Goal: Transaction & Acquisition: Subscribe to service/newsletter

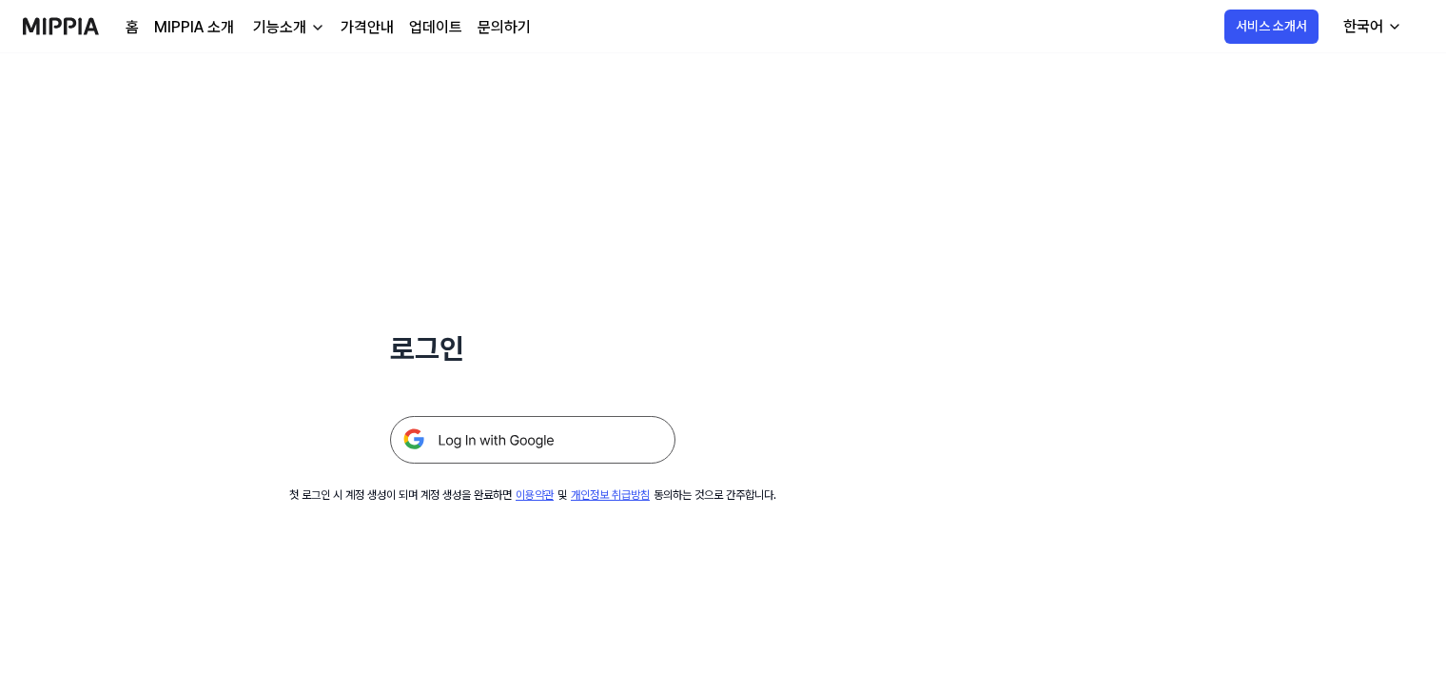
click at [566, 441] on img at bounding box center [532, 440] width 285 height 48
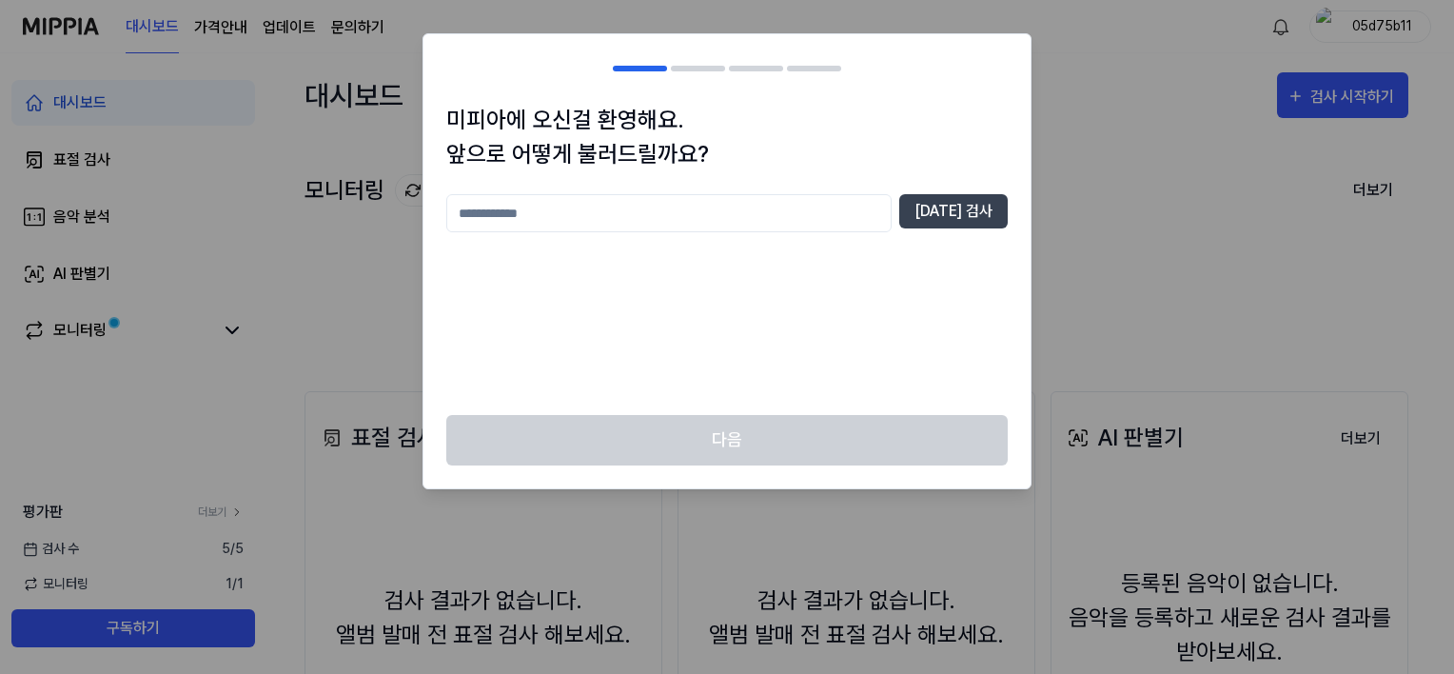
click at [731, 219] on input "text" at bounding box center [668, 213] width 445 height 38
type input "*"
type input "****"
click at [961, 205] on button "[DATE] 검사" at bounding box center [953, 211] width 108 height 34
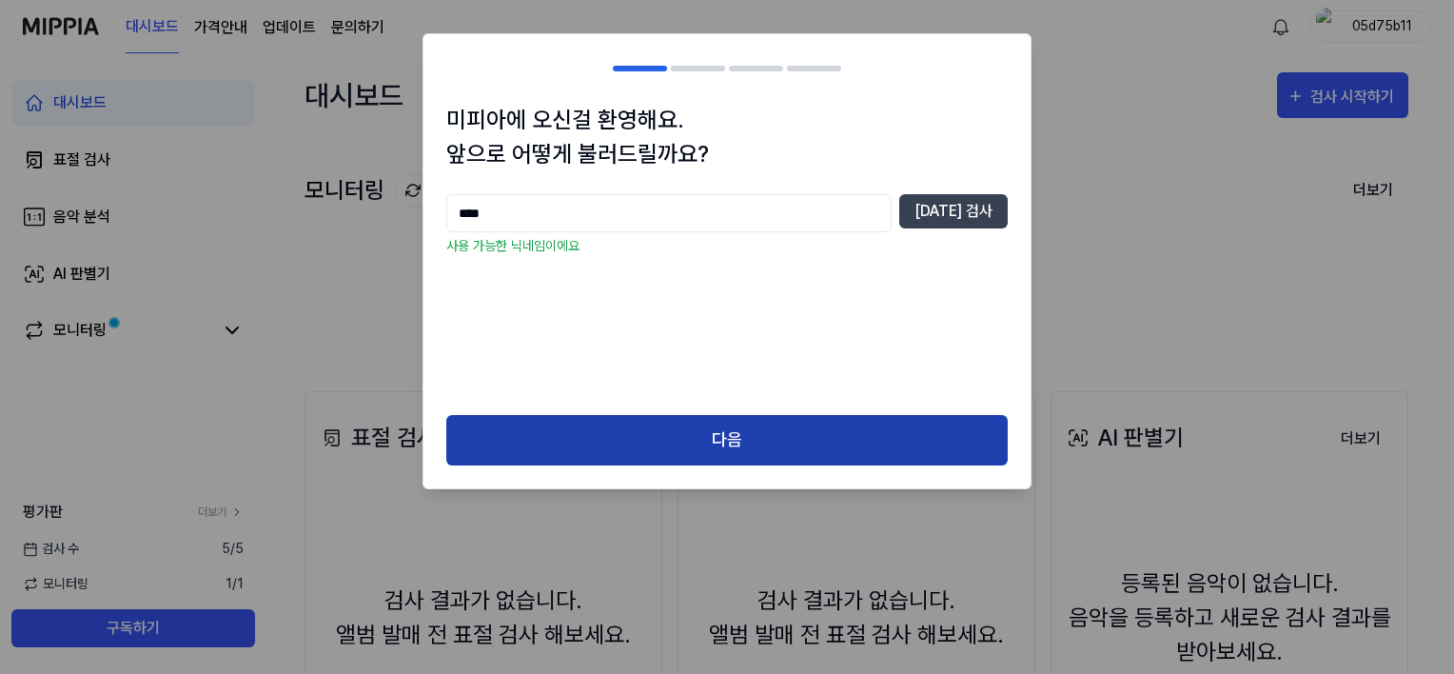
click at [693, 443] on button "다음" at bounding box center [726, 440] width 561 height 50
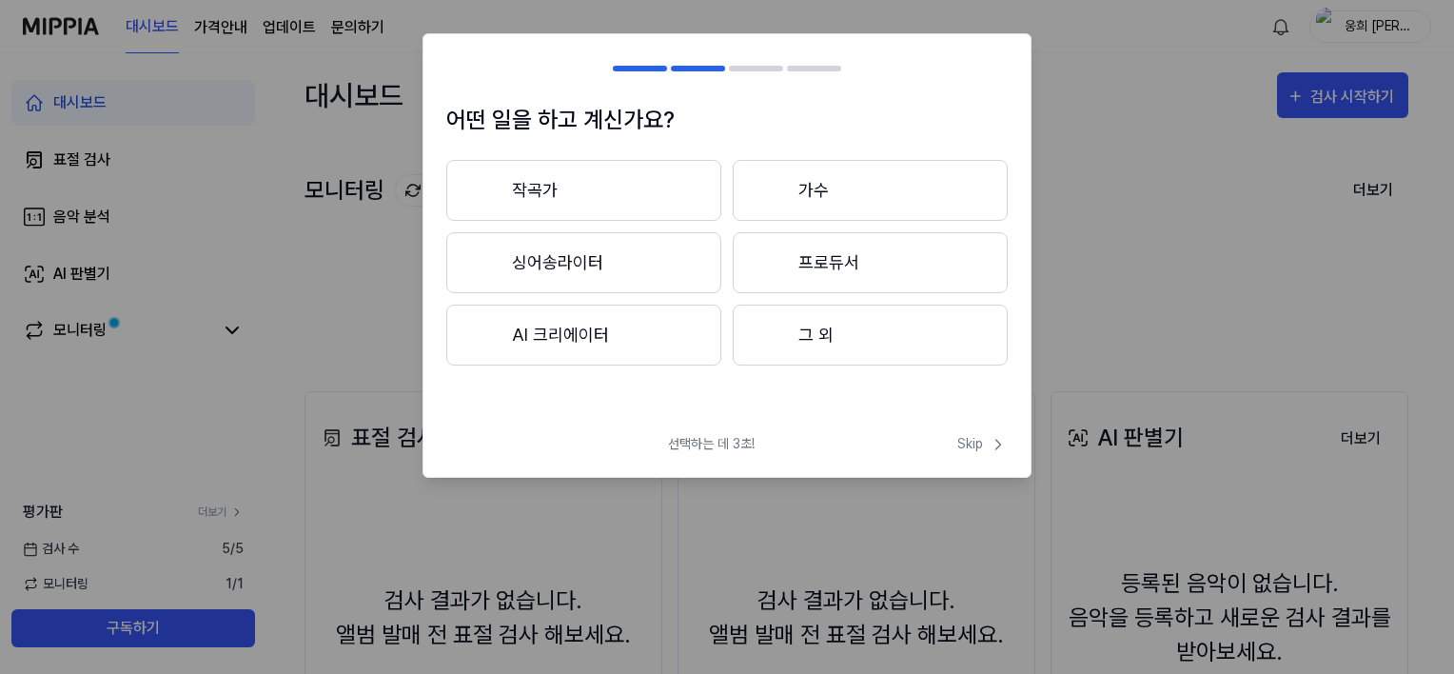
click at [620, 203] on button "작곡가" at bounding box center [583, 190] width 275 height 61
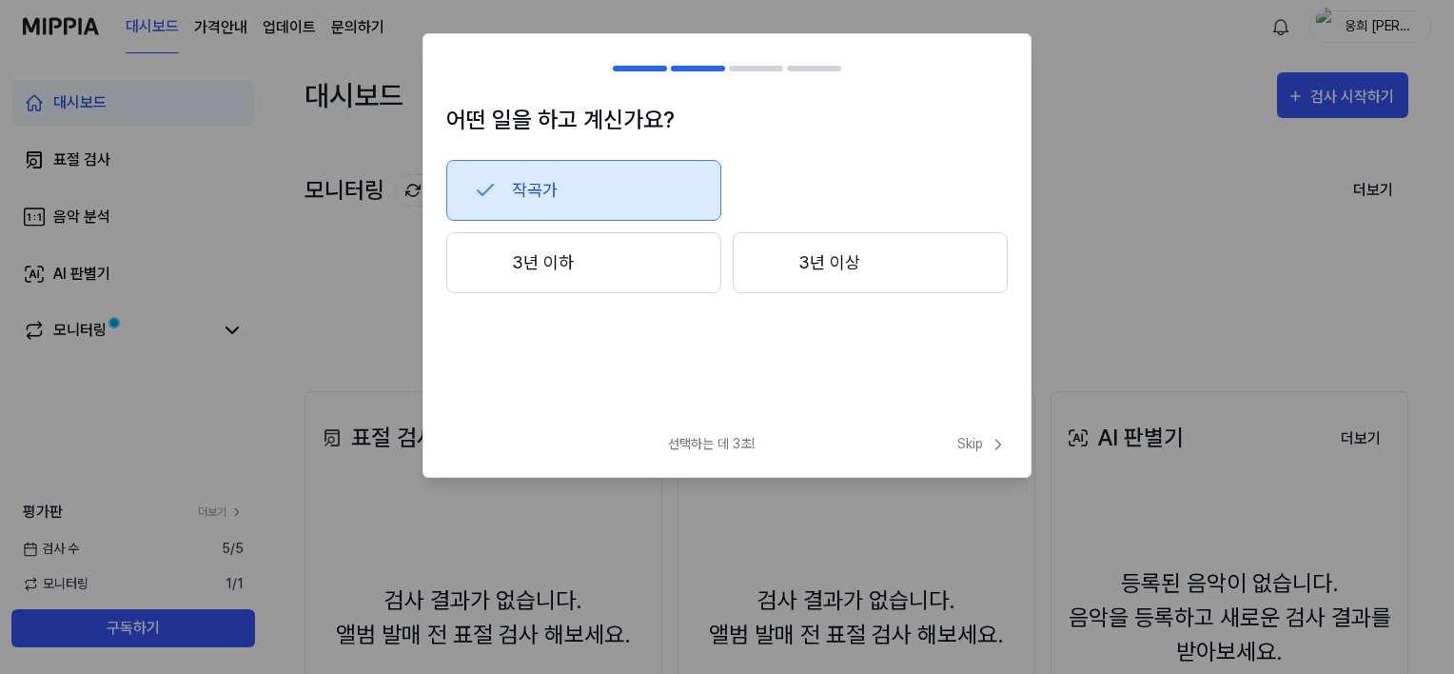
click at [632, 261] on button "3년 이하" at bounding box center [583, 262] width 275 height 61
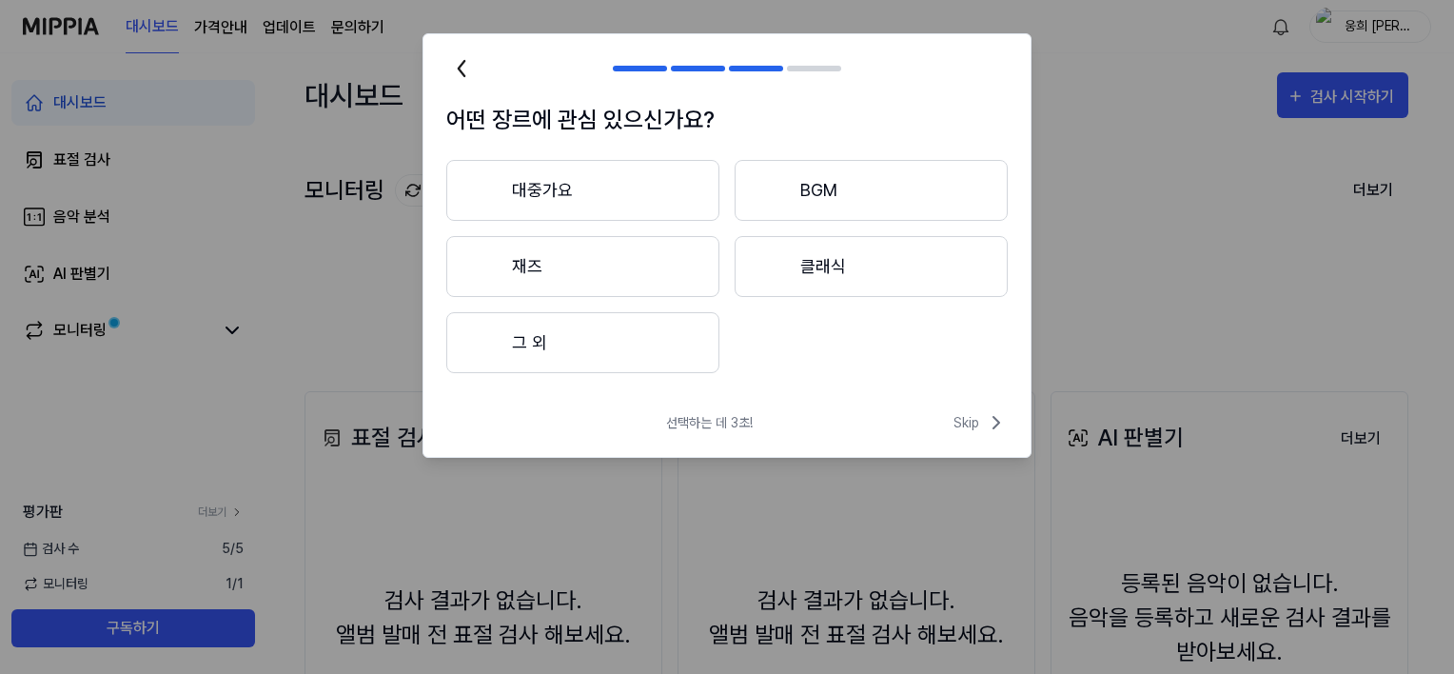
click at [652, 195] on button "대중가요" at bounding box center [582, 190] width 273 height 61
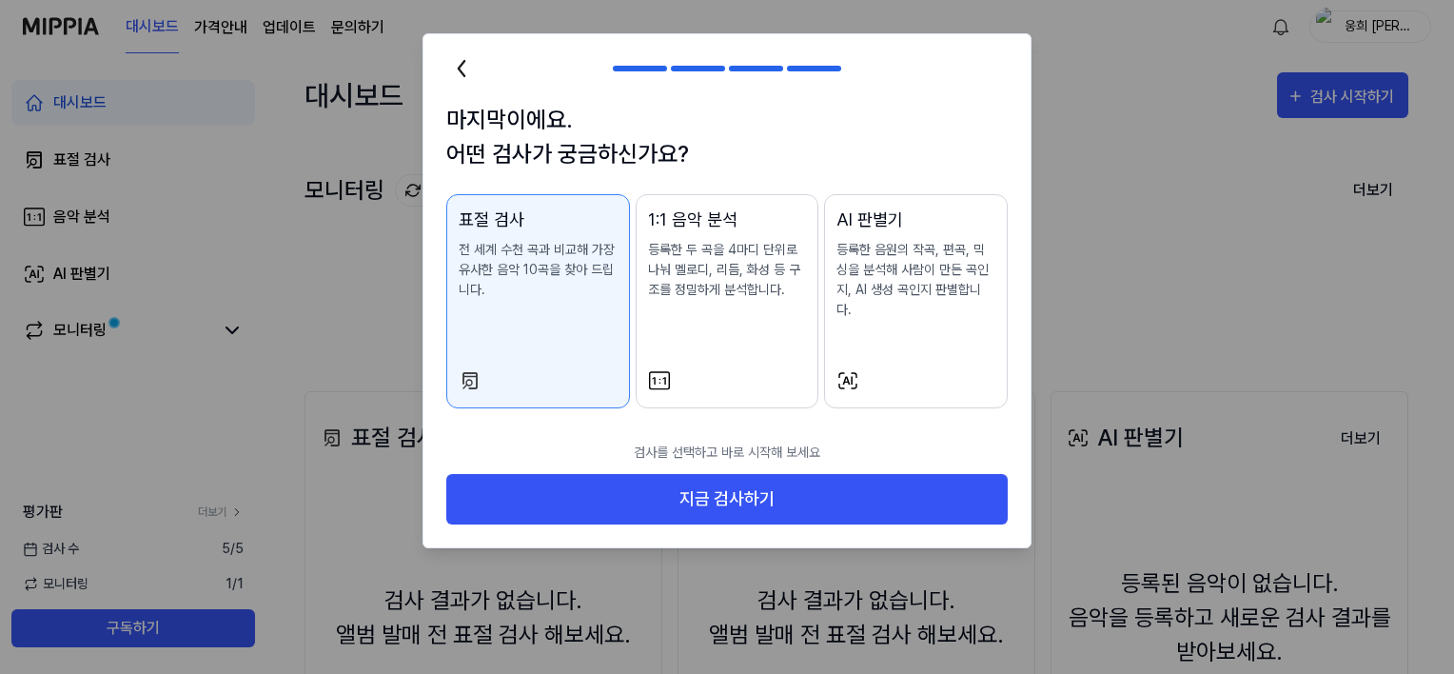
click at [779, 321] on div "1:1 음악 분석 등록한 두 곡을 4마디 단위로 나눠 멜로디, 리듬, 화성 등 구조를 정밀하게 분석합니다." at bounding box center [727, 271] width 159 height 131
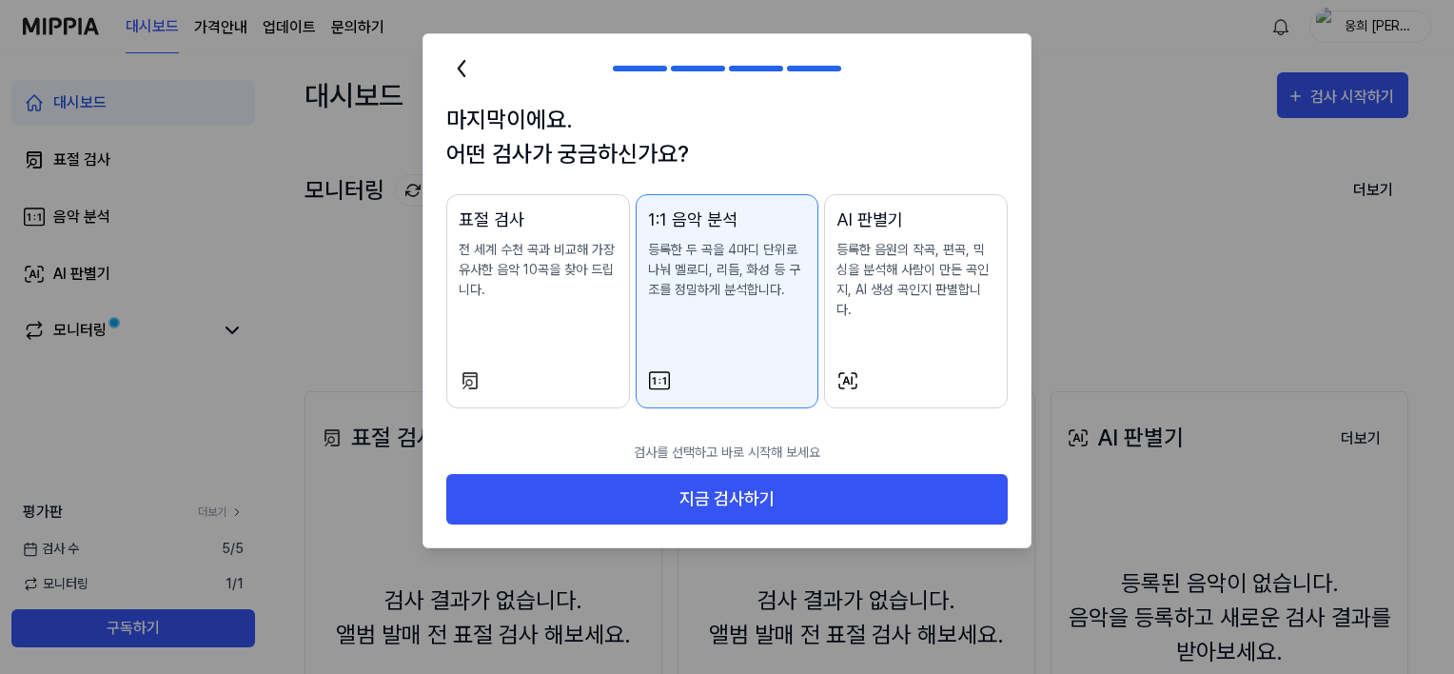
drag, startPoint x: 904, startPoint y: 312, endPoint x: 811, endPoint y: 313, distance: 93.3
click at [904, 311] on div "AI 판별기 등록한 음원의 작곡, 편곡, 믹싱을 분석해 사람이 만든 곡인지, AI 생성 곡인지 판별합니다." at bounding box center [915, 281] width 159 height 151
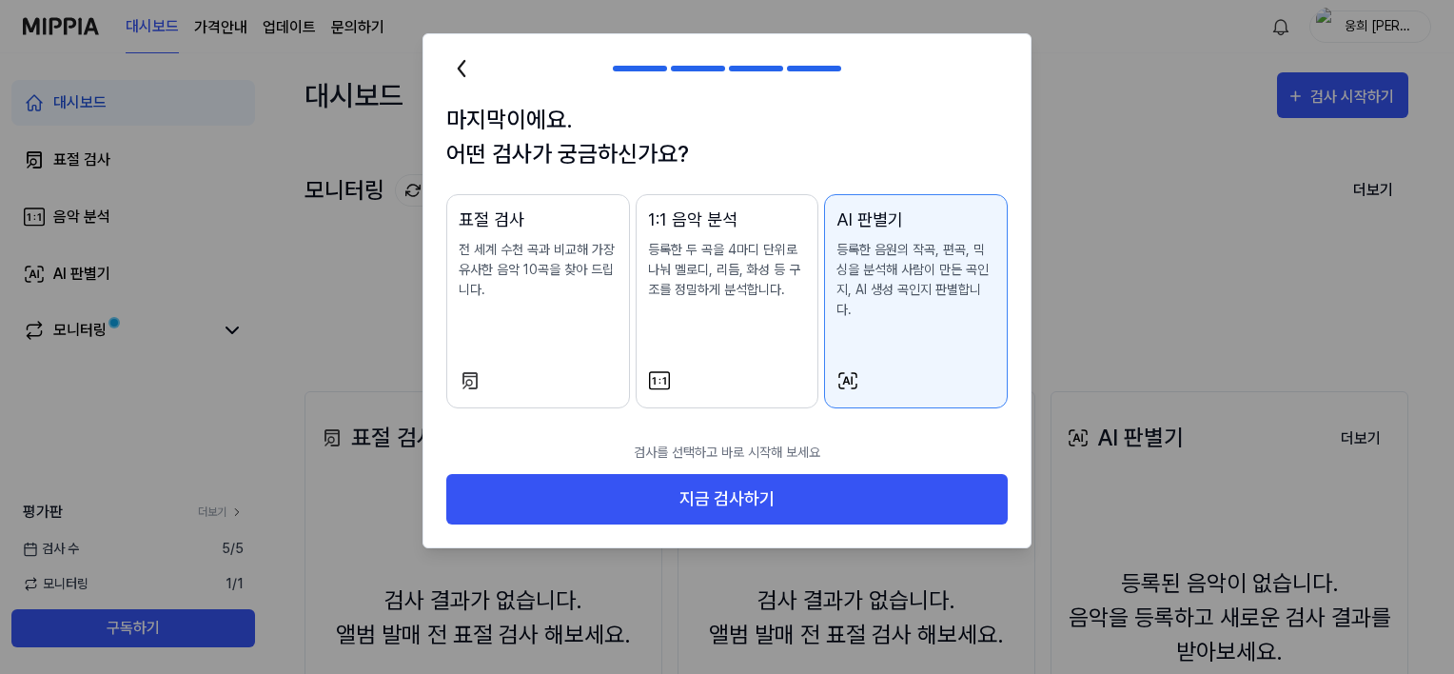
click at [610, 298] on p "전 세계 수천 곡과 비교해 가장 유사한 음악 10곡을 찾아 드립니다." at bounding box center [538, 270] width 159 height 60
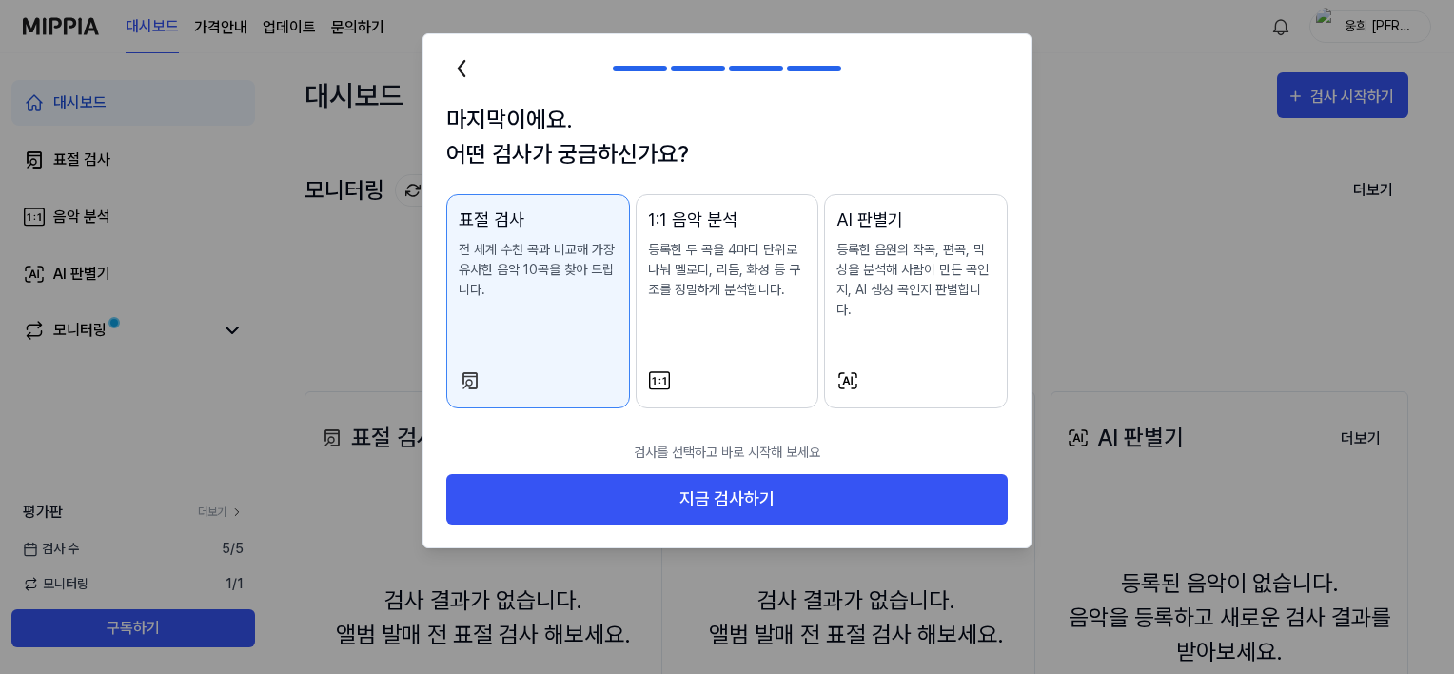
drag, startPoint x: 735, startPoint y: 294, endPoint x: 897, endPoint y: 285, distance: 163.0
click at [736, 294] on p "등록한 두 곡을 4마디 단위로 나눠 멜로디, 리듬, 화성 등 구조를 정밀하게 분석합니다." at bounding box center [727, 270] width 159 height 60
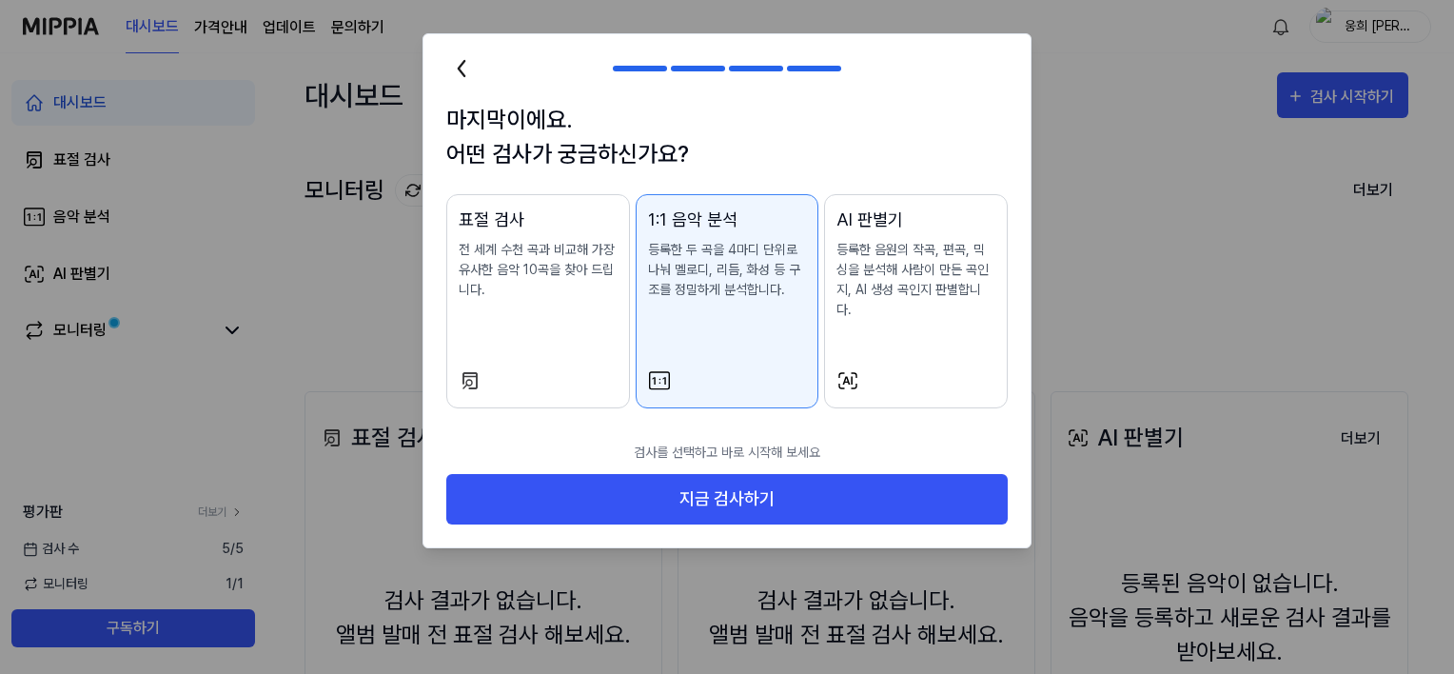
click at [906, 285] on p "등록한 음원의 작곡, 편곡, 믹싱을 분석해 사람이 만든 곡인지, AI 생성 곡인지 판별합니다." at bounding box center [915, 280] width 159 height 80
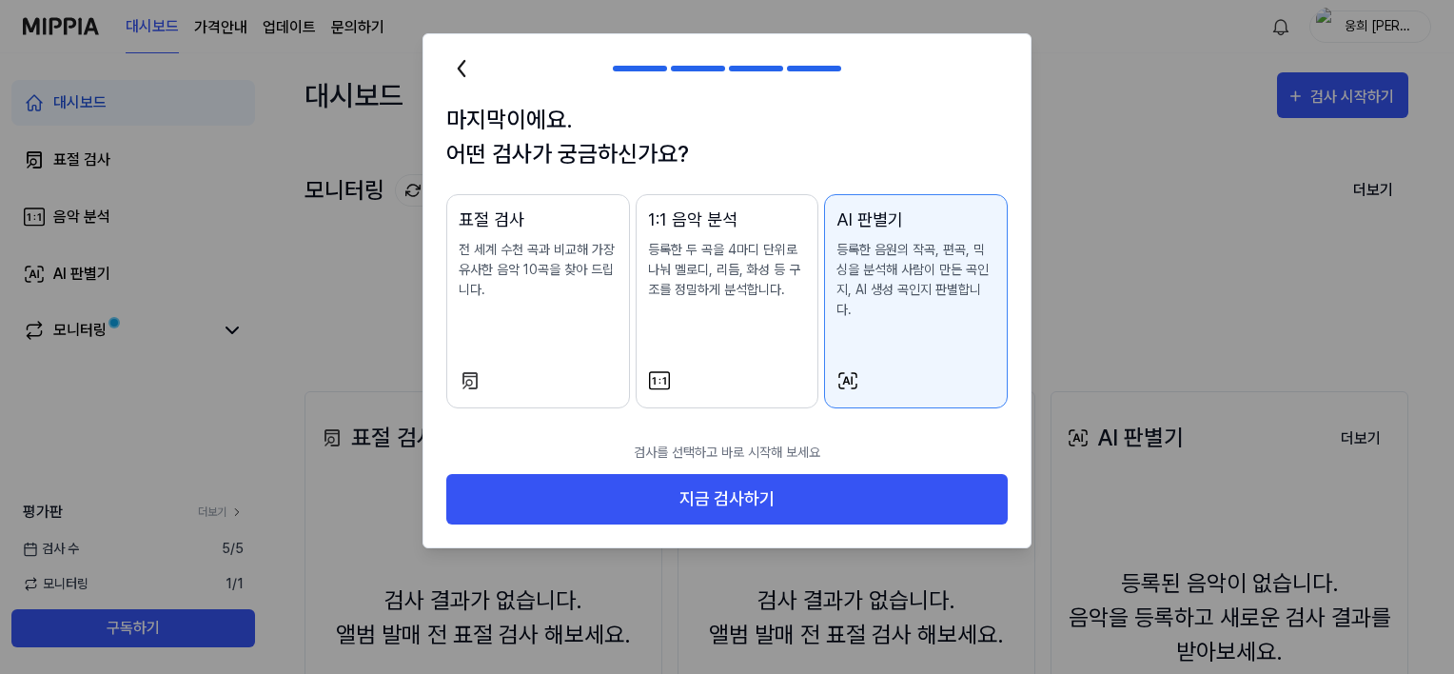
click at [616, 308] on div "표절 검사 전 세계 수천 곡과 비교해 가장 유사한 음악 10곡을 찾아 드립니다." at bounding box center [538, 271] width 159 height 131
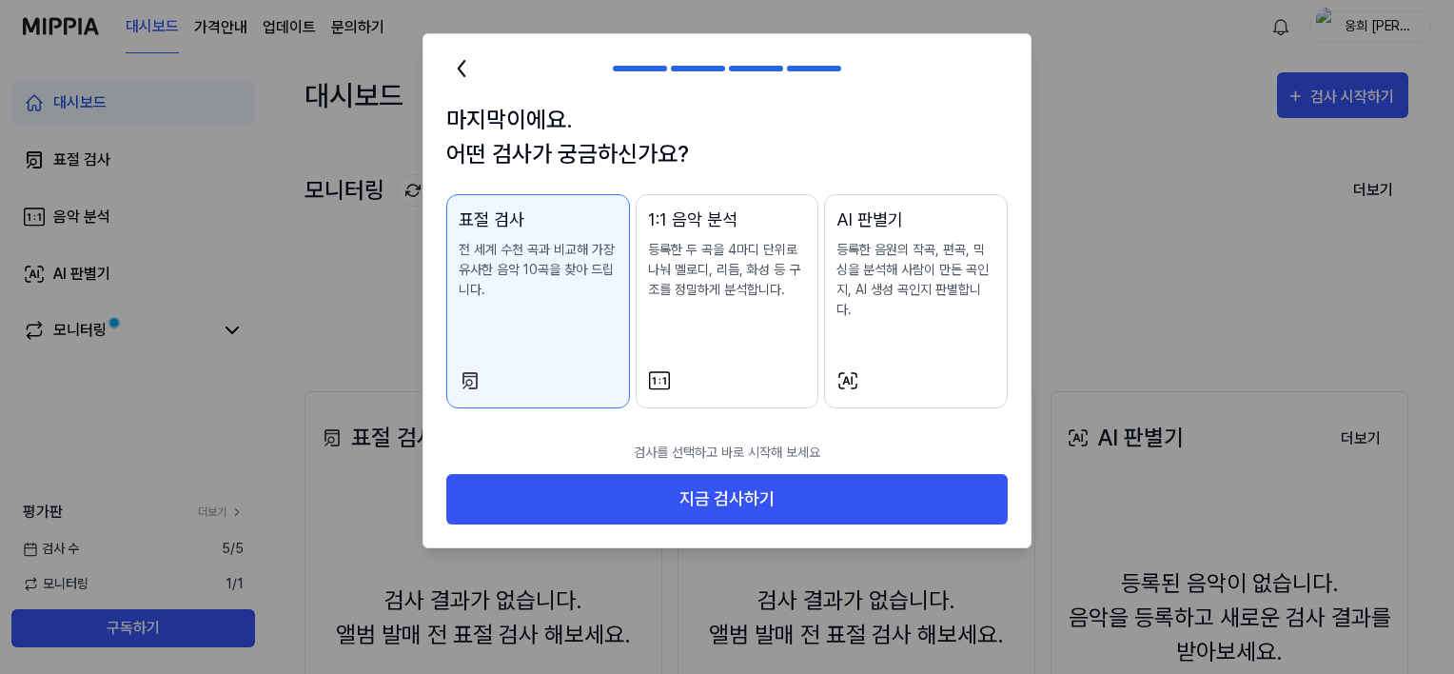
drag, startPoint x: 731, startPoint y: 301, endPoint x: 796, endPoint y: 293, distance: 65.2
click at [737, 300] on div "1:1 음악 분석 등록한 두 곡을 4마디 단위로 나눠 멜로디, 리듬, 화성 등 구조를 정밀하게 분석합니다." at bounding box center [727, 271] width 159 height 131
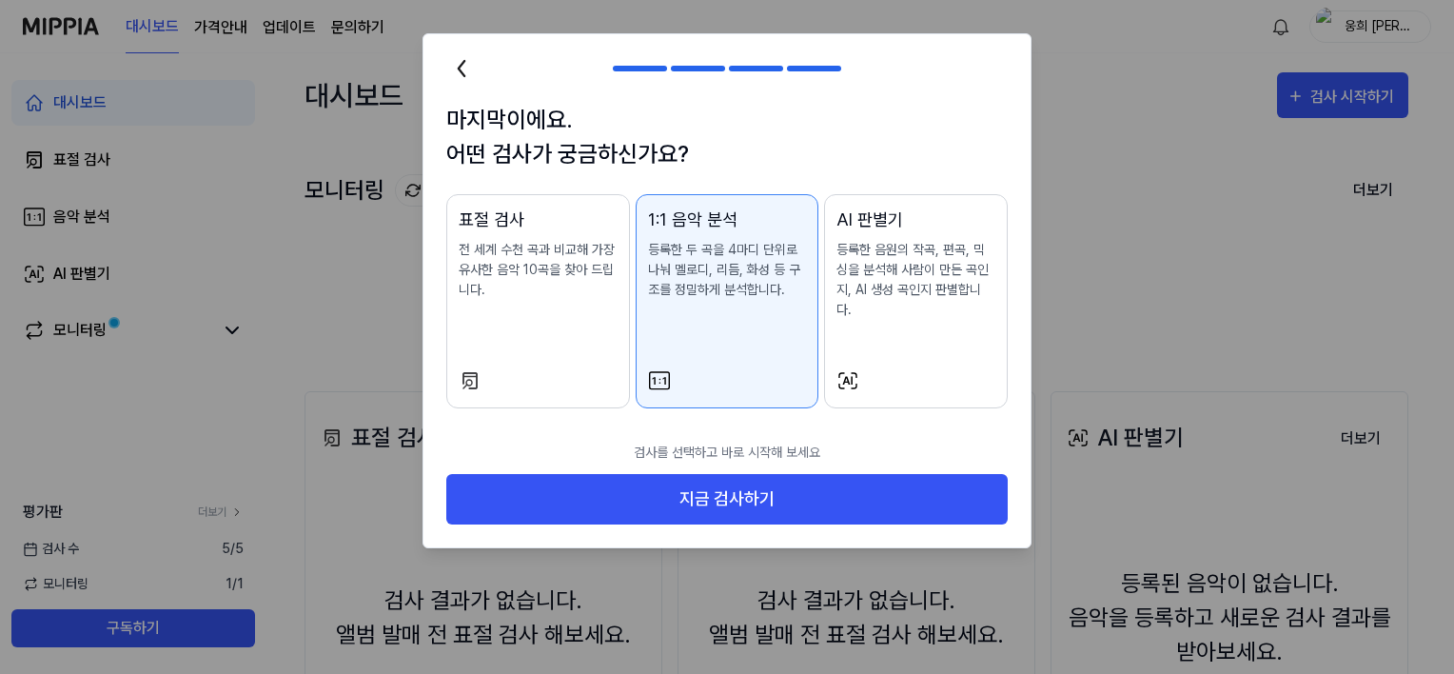
drag, startPoint x: 862, startPoint y: 286, endPoint x: 840, endPoint y: 294, distance: 23.2
click at [847, 293] on p "등록한 음원의 작곡, 편곡, 믹싱을 분석해 사람이 만든 곡인지, AI 생성 곡인지 판별합니다." at bounding box center [915, 280] width 159 height 80
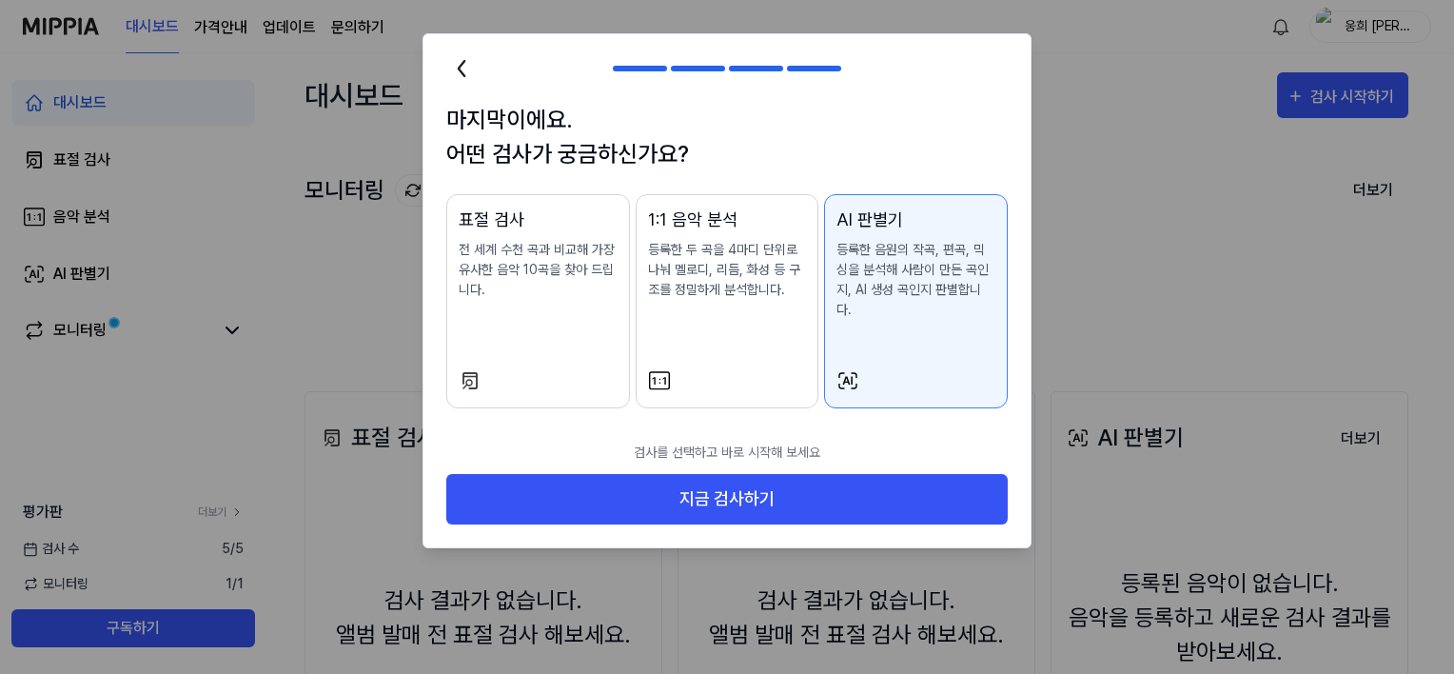
drag, startPoint x: 540, startPoint y: 311, endPoint x: 551, endPoint y: 312, distance: 10.5
click at [541, 312] on div "표절 검사 전 세계 수천 곡과 비교해 가장 유사한 음악 10곡을 찾아 드립니다." at bounding box center [538, 271] width 159 height 131
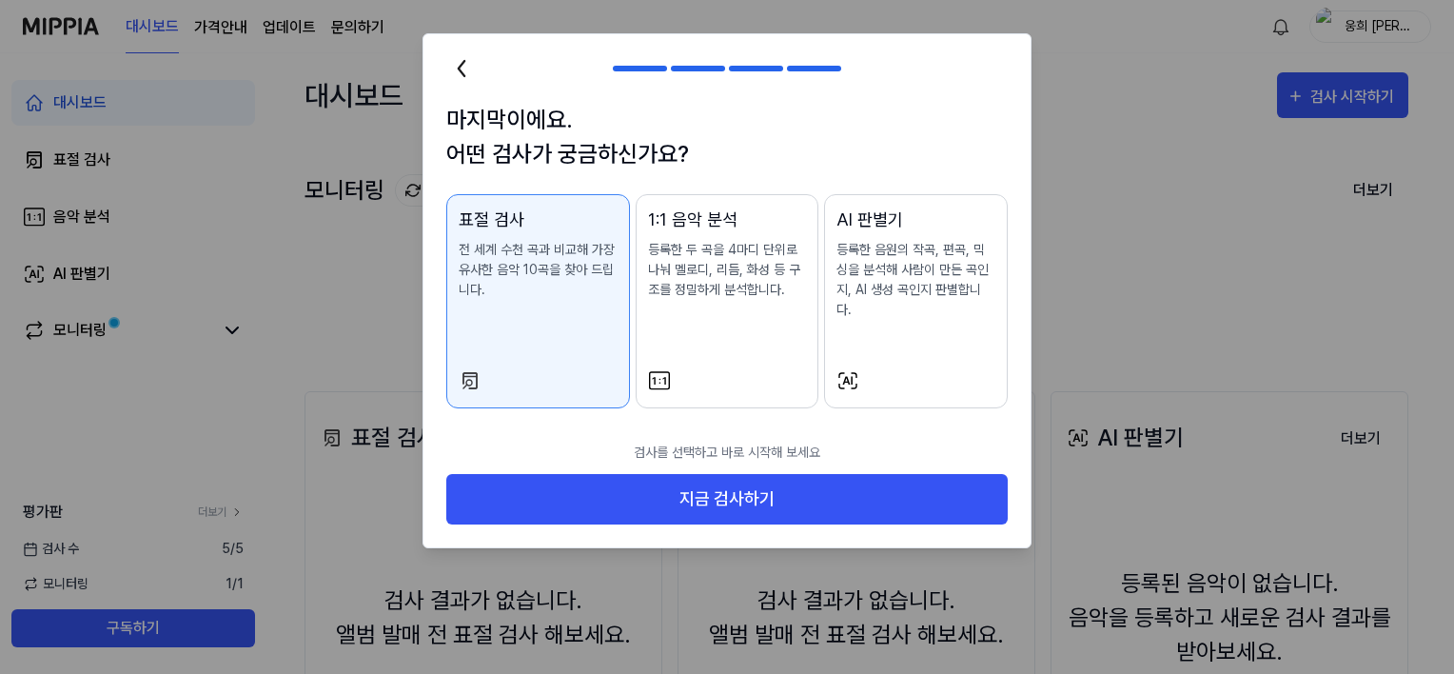
drag, startPoint x: 900, startPoint y: 301, endPoint x: 762, endPoint y: 313, distance: 138.5
click at [894, 305] on div "AI 판별기 등록한 음원의 작곡, 편곡, 믹싱을 분석해 사람이 만든 곡인지, AI 생성 곡인지 판별합니다." at bounding box center [915, 281] width 159 height 151
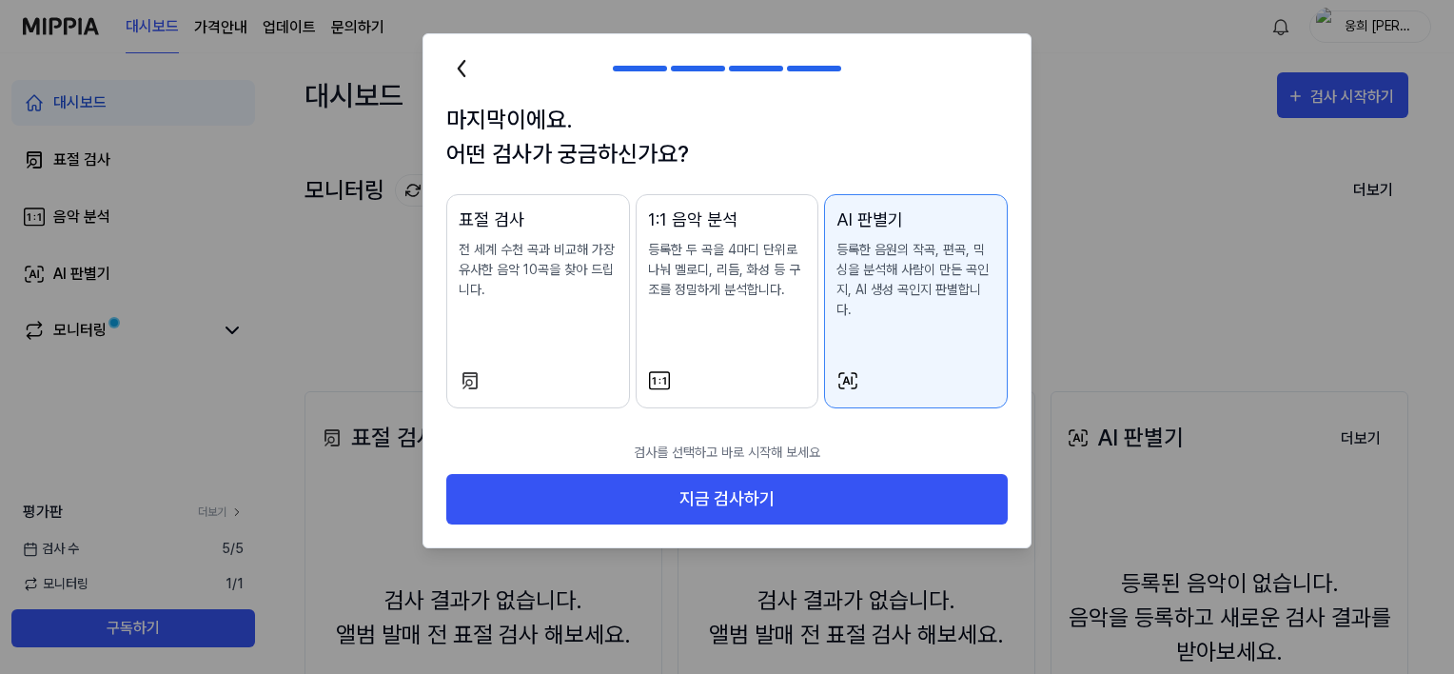
drag, startPoint x: 719, startPoint y: 312, endPoint x: 696, endPoint y: 317, distance: 24.3
click at [707, 316] on div "1:1 음악 분석 등록한 두 곡을 4마디 단위로 나눠 멜로디, 리듬, 화성 등 구조를 정밀하게 분석합니다." at bounding box center [727, 271] width 159 height 131
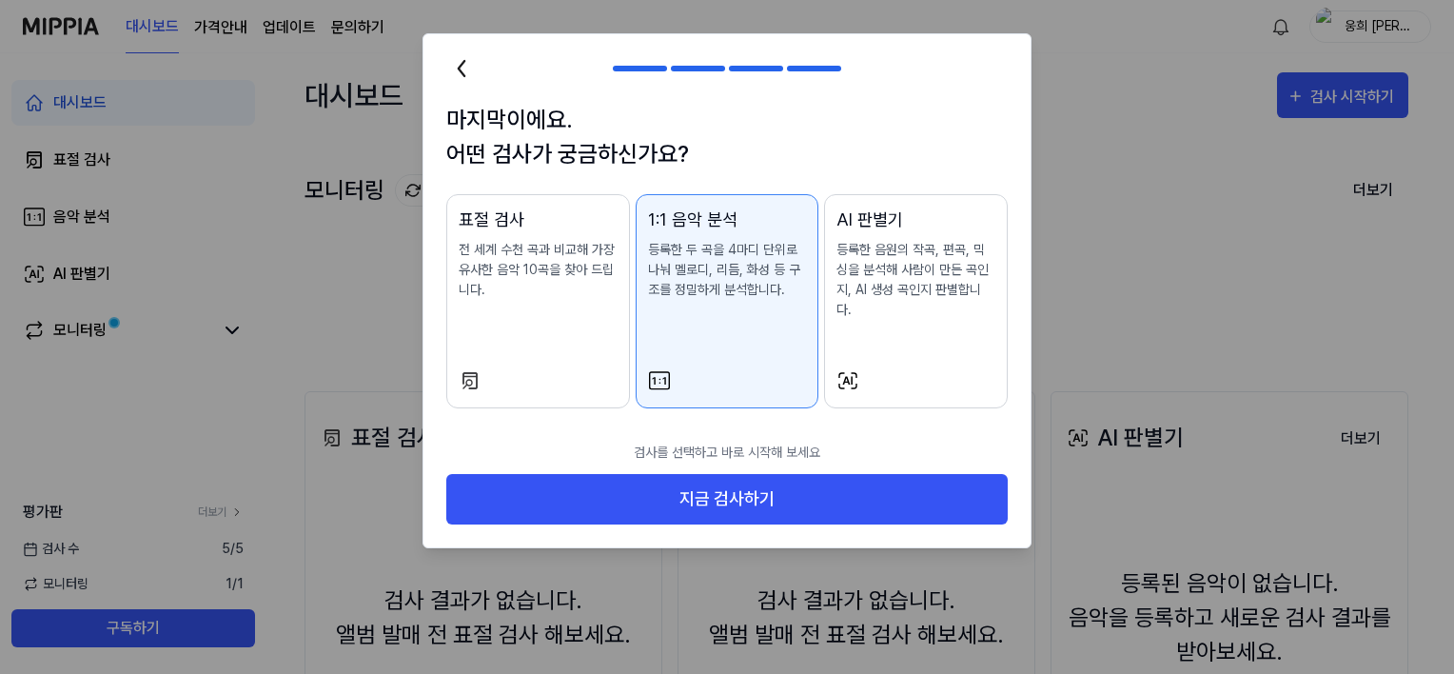
click at [543, 299] on p "전 세계 수천 곡과 비교해 가장 유사한 음악 10곡을 찾아 드립니다." at bounding box center [538, 270] width 159 height 60
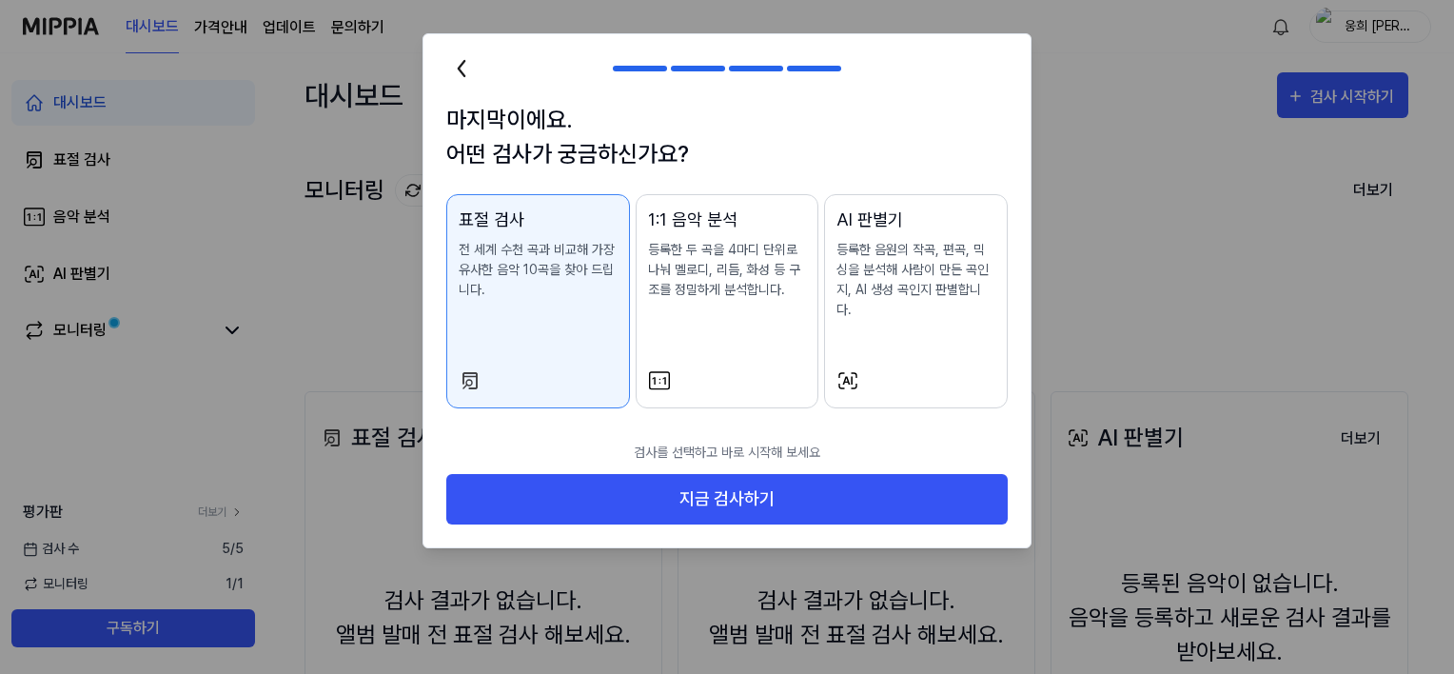
drag, startPoint x: 720, startPoint y: 305, endPoint x: 659, endPoint y: 315, distance: 61.6
click at [720, 307] on div "1:1 음악 분석 등록한 두 곡을 4마디 단위로 나눠 멜로디, 리듬, 화성 등 구조를 정밀하게 분석합니다." at bounding box center [727, 271] width 159 height 131
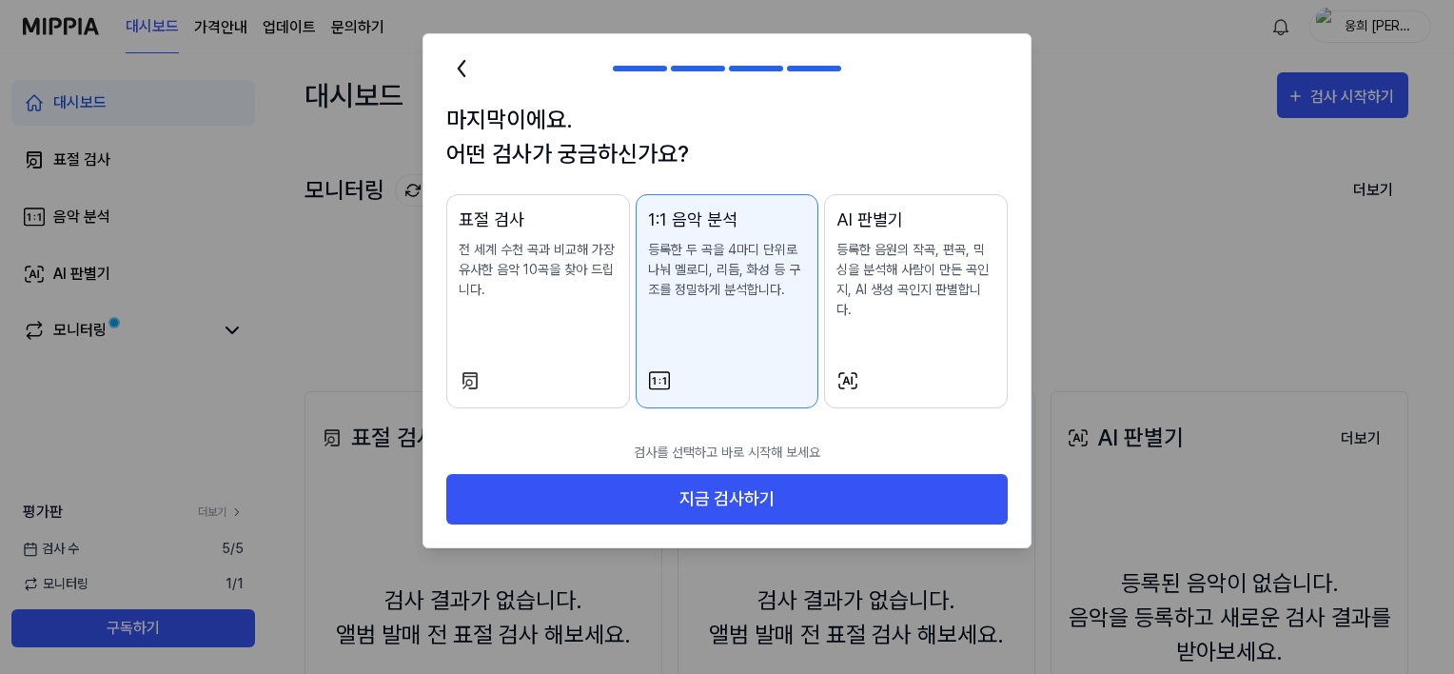
click at [528, 296] on p "전 세계 수천 곡과 비교해 가장 유사한 음악 10곡을 찾아 드립니다." at bounding box center [538, 270] width 159 height 60
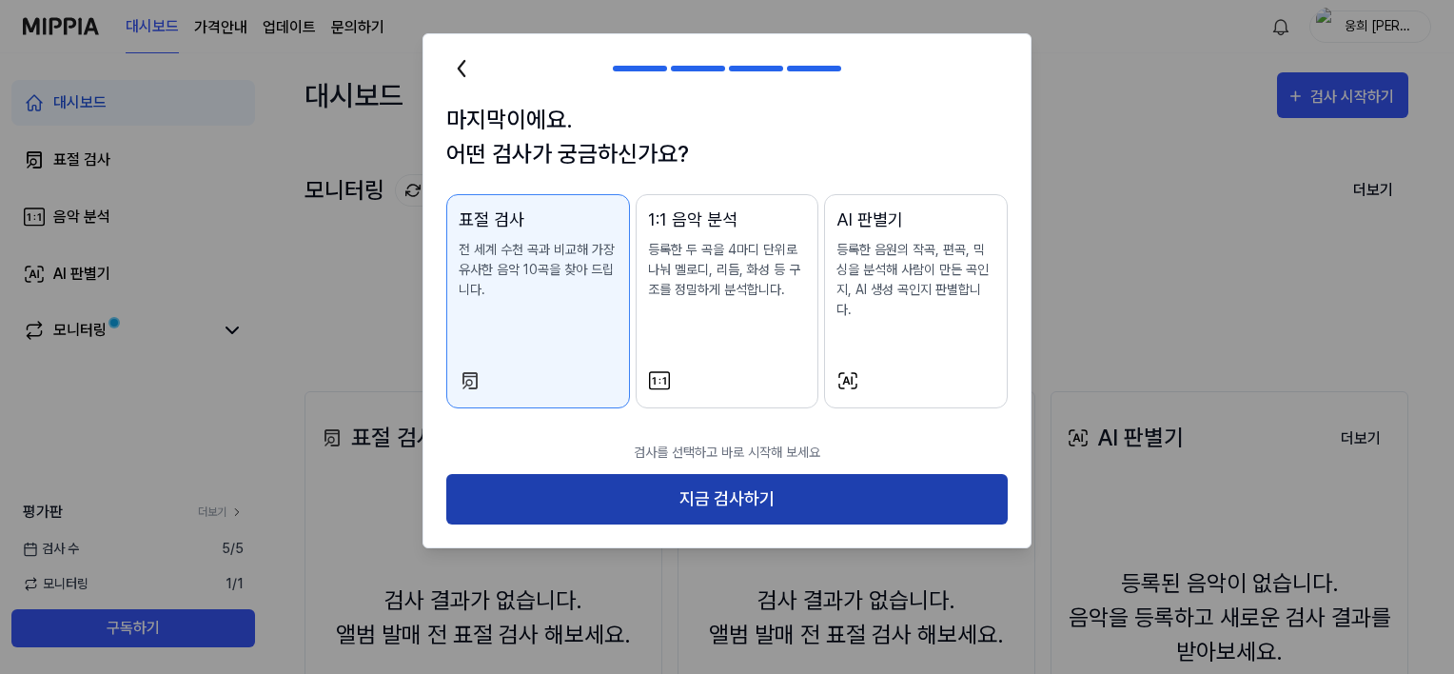
click at [652, 474] on button "지금 검사하기" at bounding box center [726, 499] width 561 height 50
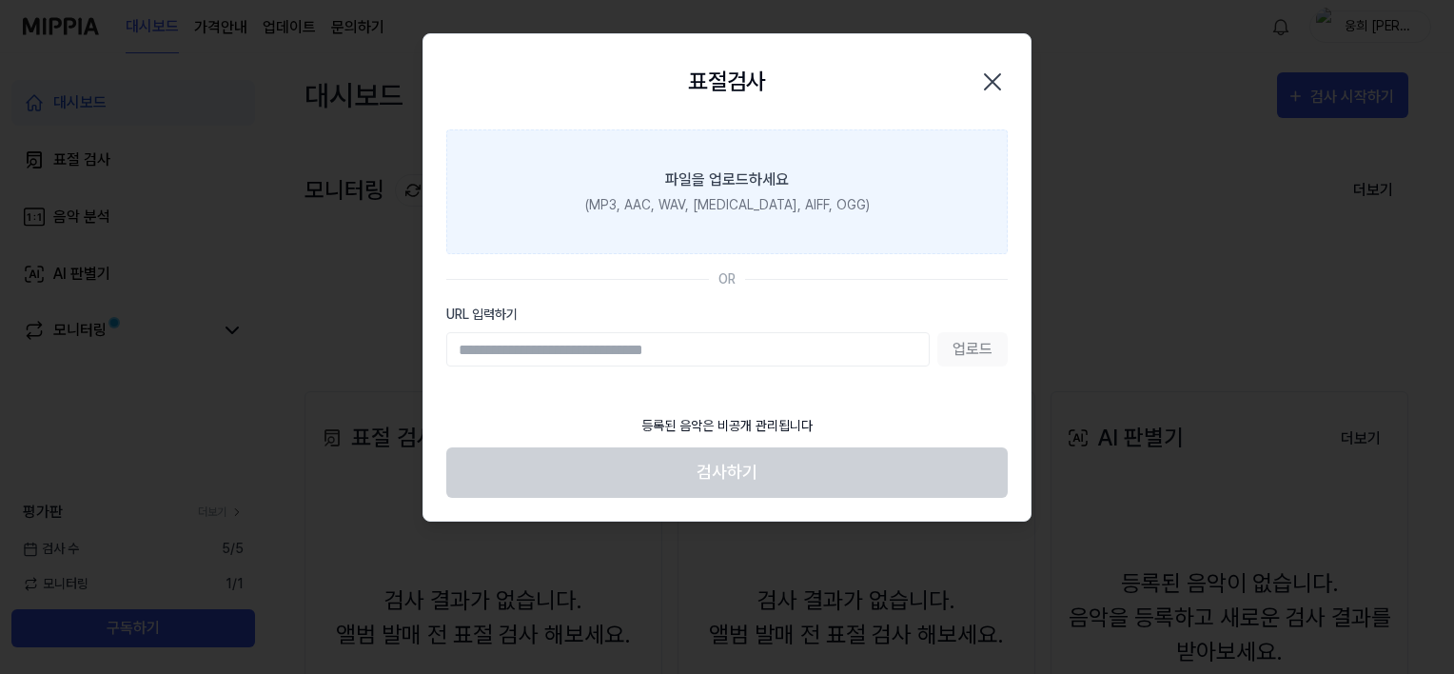
click at [717, 201] on div "(MP3, AAC, WAV, [MEDICAL_DATA], AIFF, OGG)" at bounding box center [727, 205] width 285 height 20
click at [0, 0] on input "파일을 업로드하세요 (MP3, AAC, WAV, [MEDICAL_DATA], AIFF, OGG)" at bounding box center [0, 0] width 0 height 0
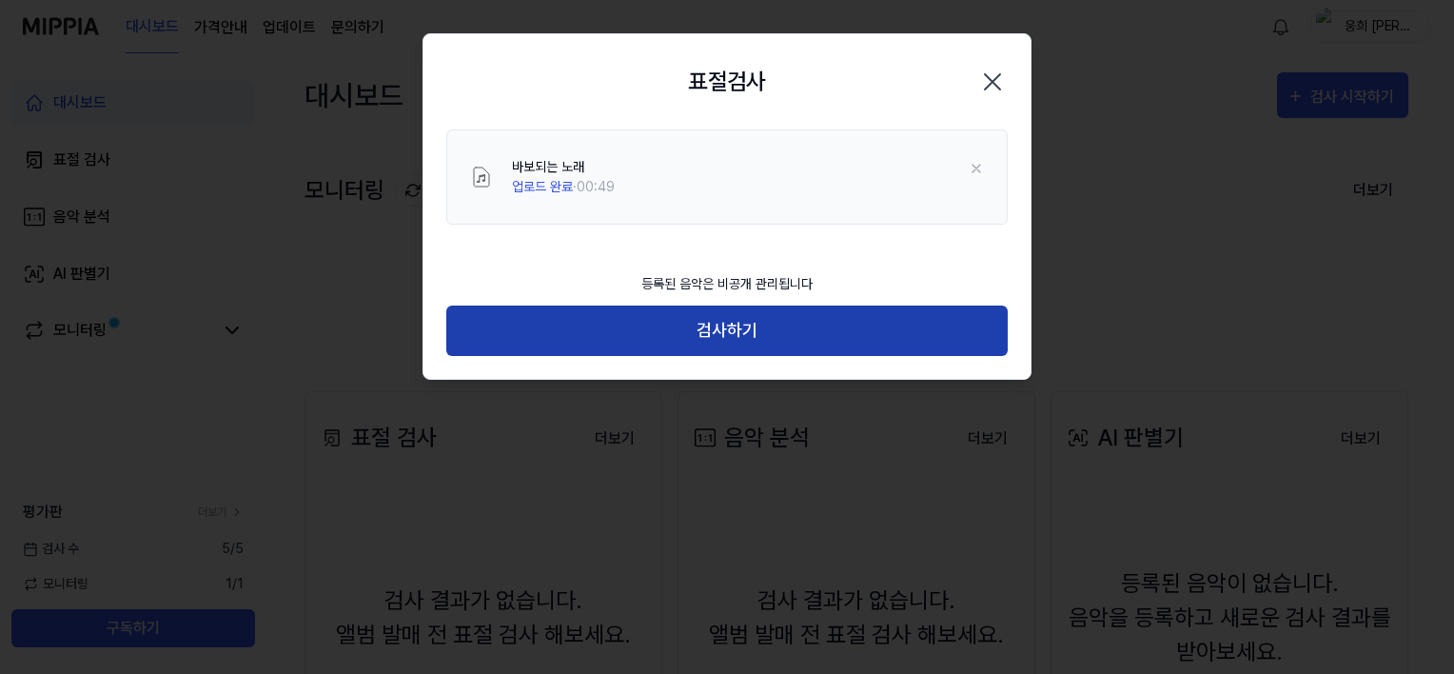
click at [651, 316] on button "검사하기" at bounding box center [726, 330] width 561 height 50
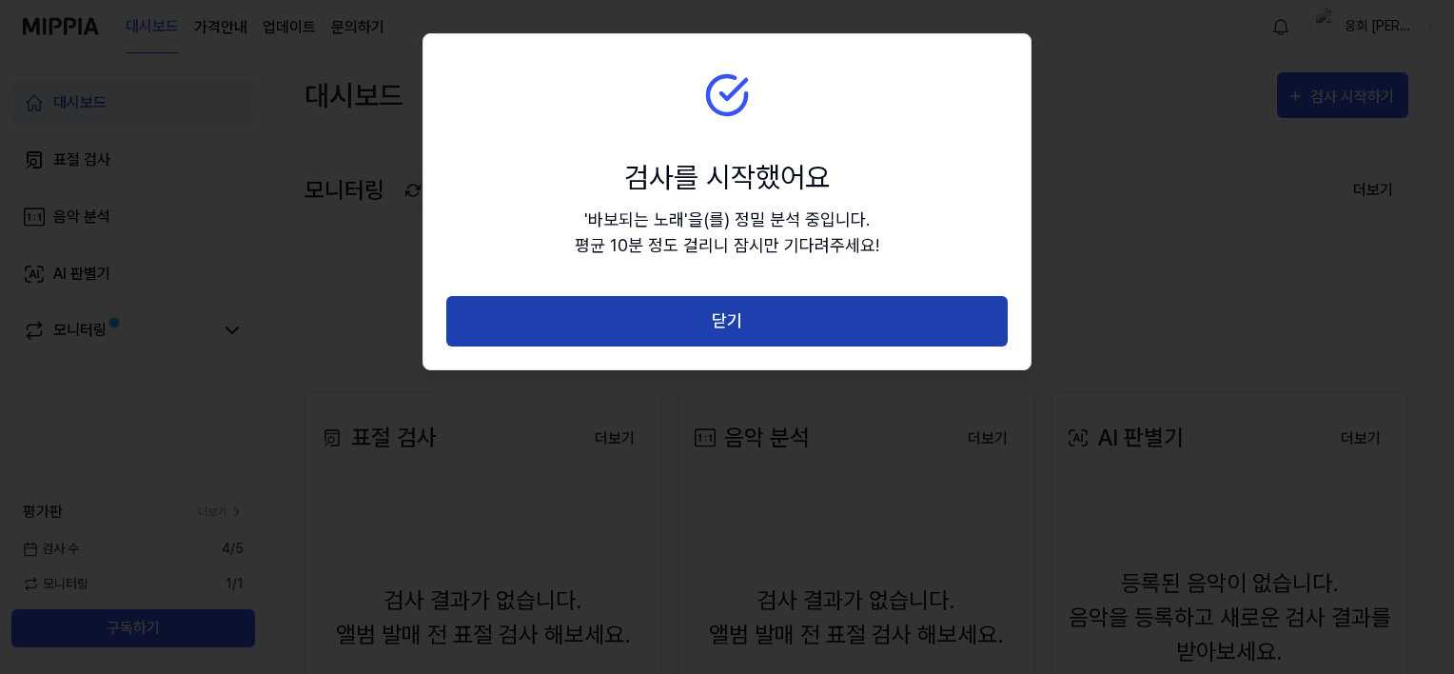
click at [689, 318] on button "닫기" at bounding box center [726, 321] width 561 height 50
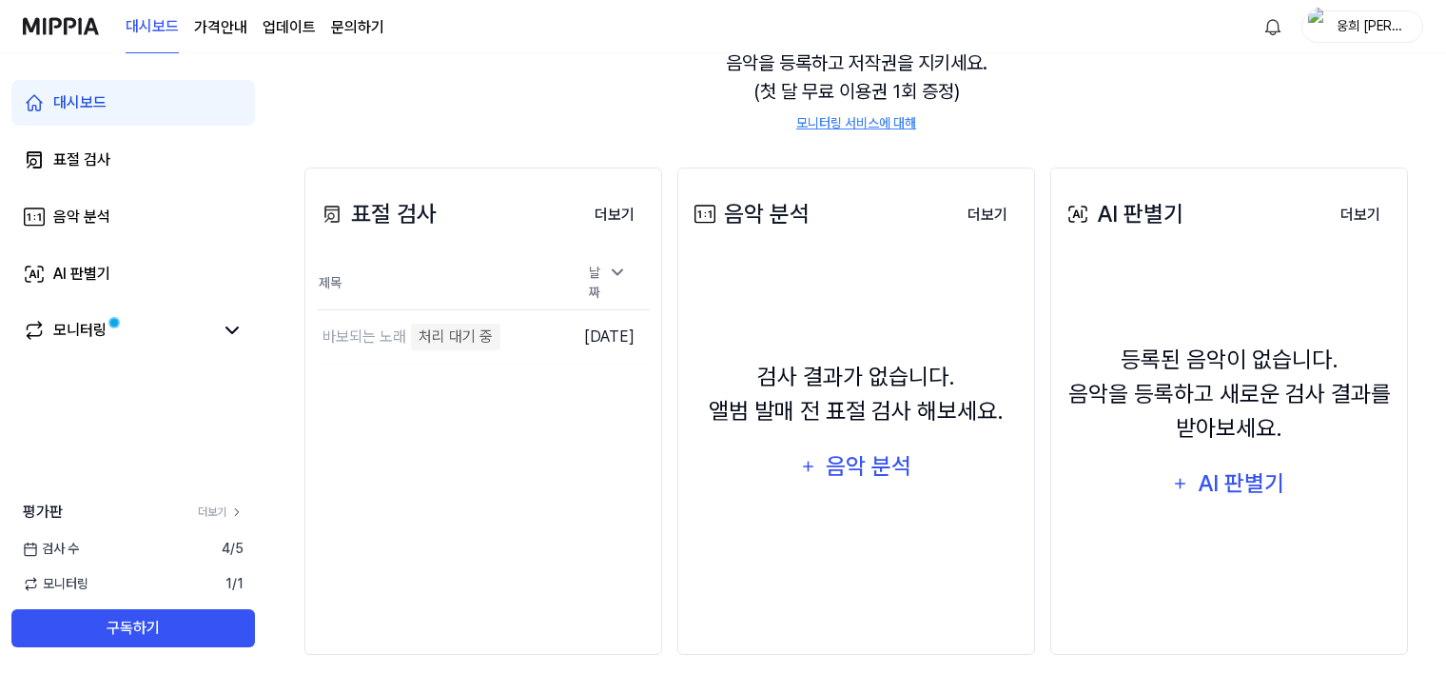
scroll to position [242, 0]
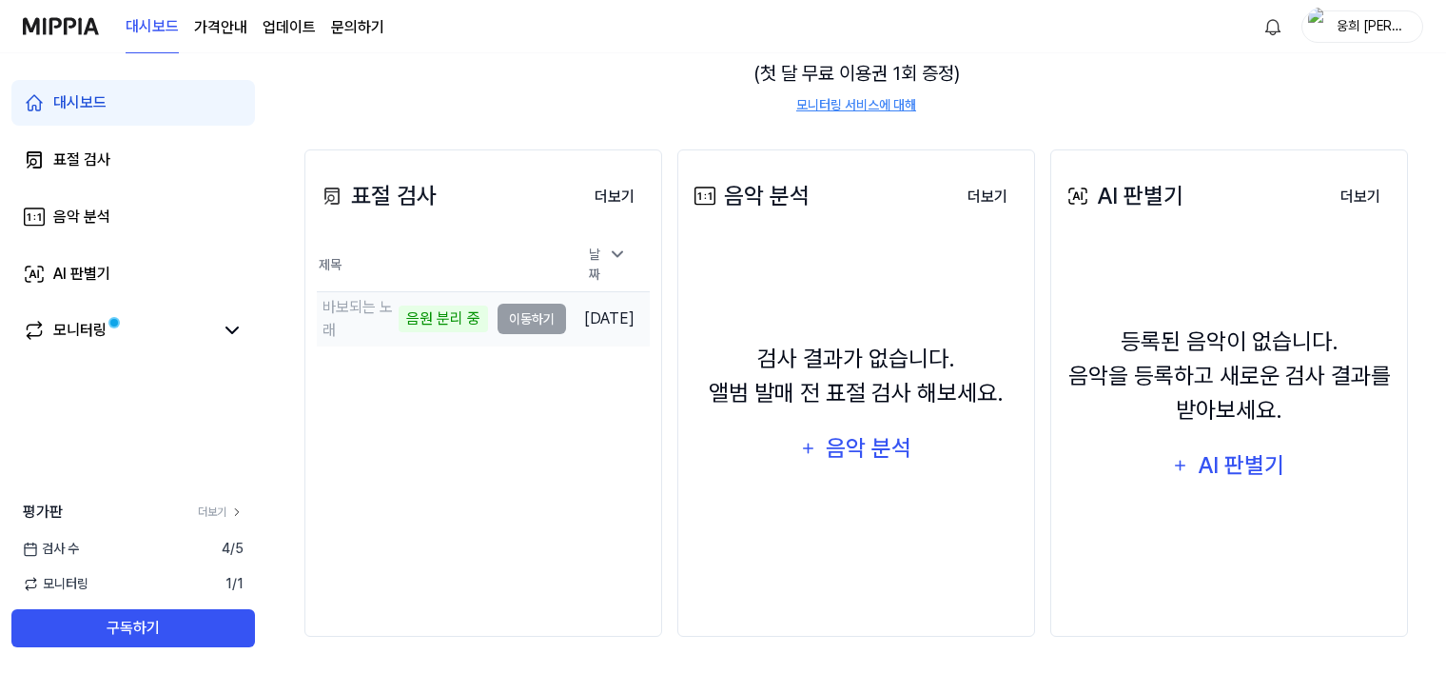
click at [501, 312] on td "바보되는 노래 음원 분리 중 이동하기" at bounding box center [441, 318] width 249 height 53
click at [602, 260] on div "날짜" at bounding box center [607, 264] width 53 height 51
click at [609, 265] on icon at bounding box center [617, 274] width 19 height 19
click at [240, 343] on div "모니터링" at bounding box center [133, 331] width 244 height 46
click at [235, 335] on icon at bounding box center [232, 330] width 23 height 23
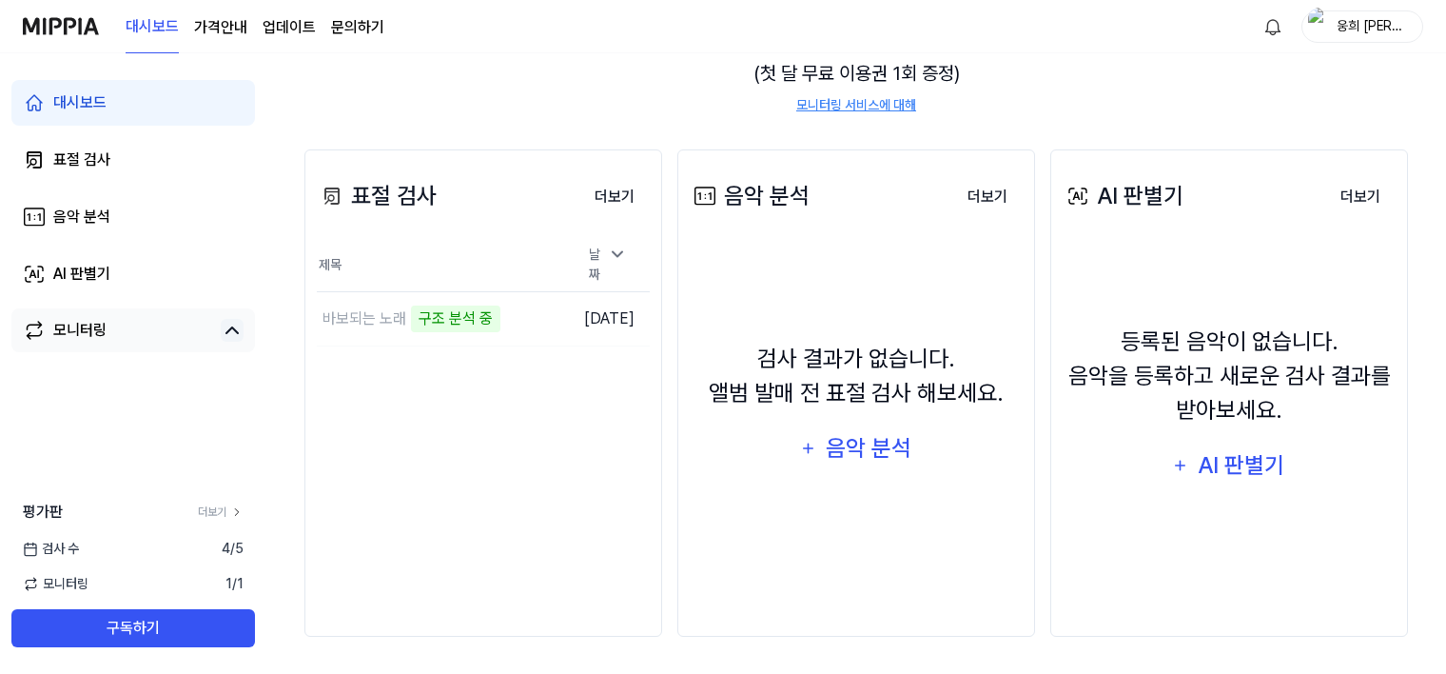
click at [236, 326] on icon at bounding box center [232, 330] width 23 height 23
click at [92, 324] on div "모니터링" at bounding box center [79, 330] width 53 height 23
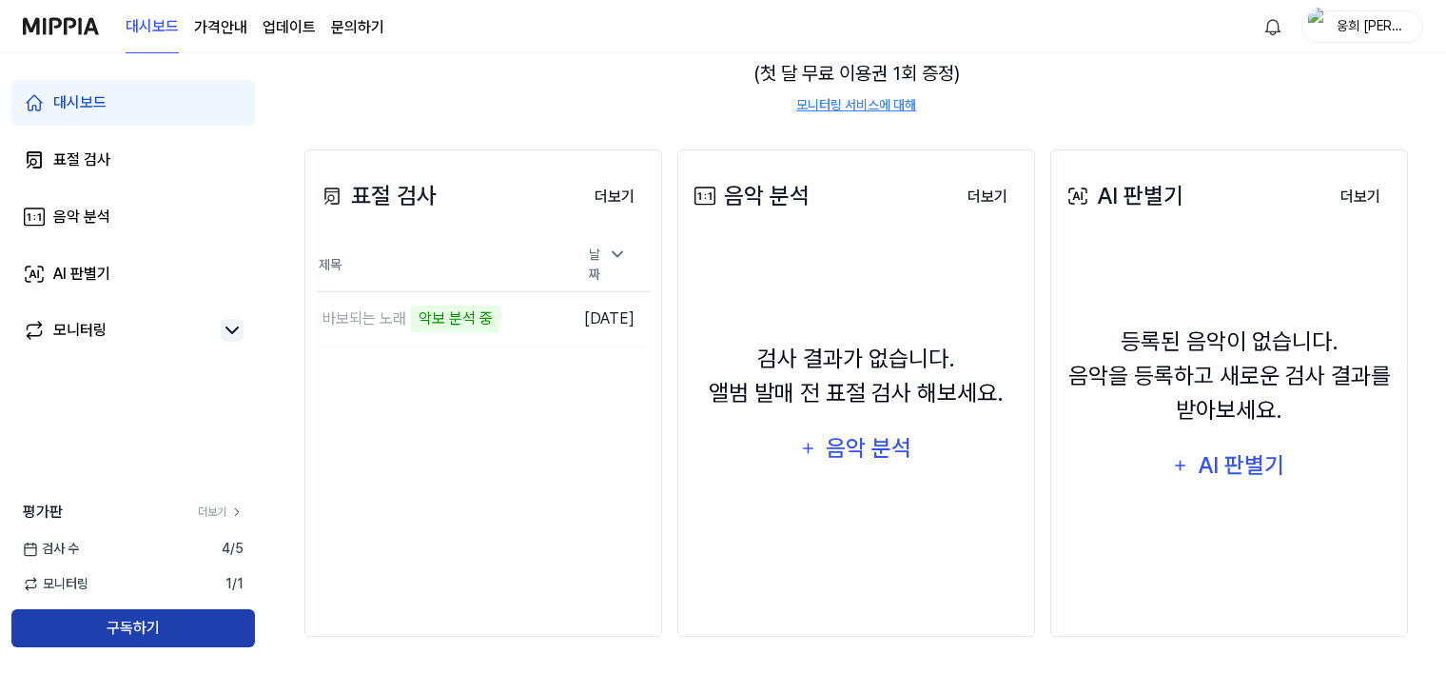
click at [225, 639] on button "구독하기" at bounding box center [133, 628] width 244 height 38
